Goal: Navigation & Orientation: Find specific page/section

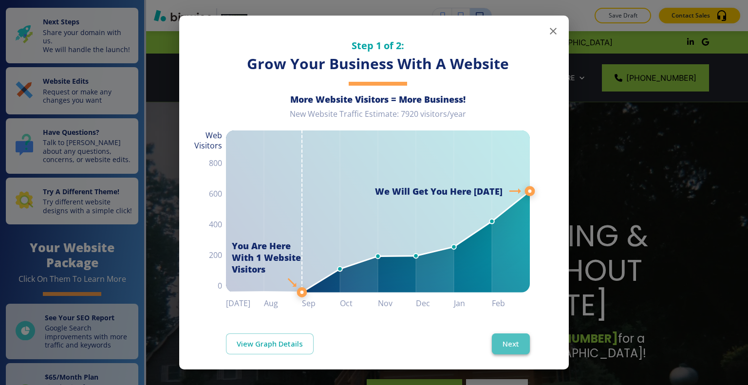
click at [502, 340] on button "Next" at bounding box center [511, 343] width 38 height 20
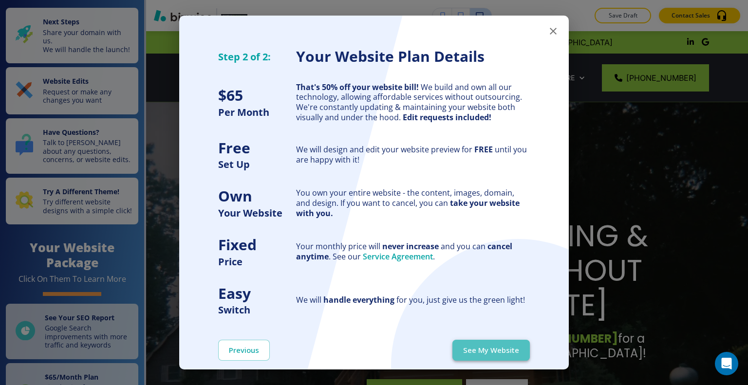
click at [502, 345] on button "See My Website" at bounding box center [490, 350] width 77 height 20
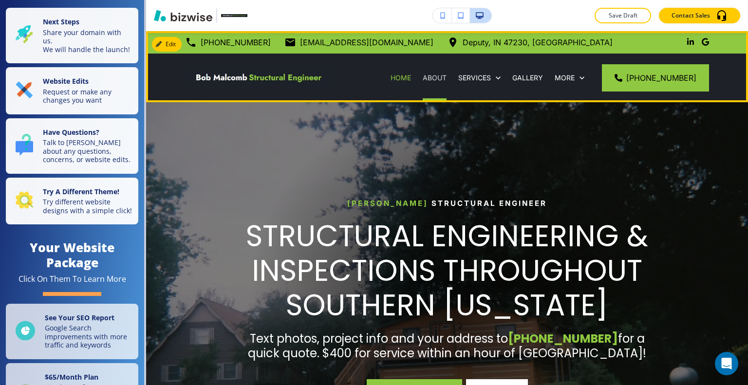
click at [434, 79] on p "ABOUT" at bounding box center [434, 78] width 24 height 10
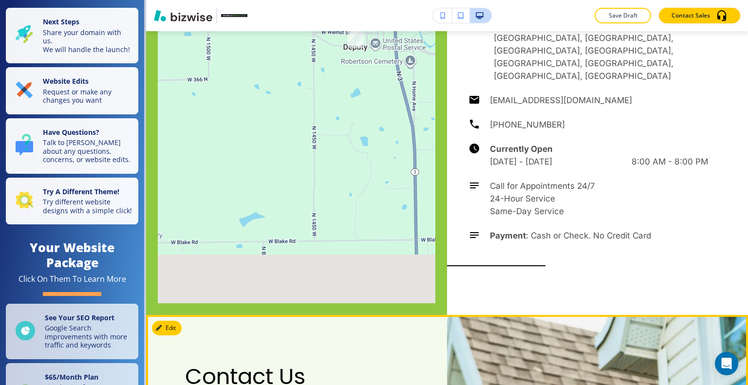
scroll to position [2142, 0]
